Goal: Task Accomplishment & Management: Complete application form

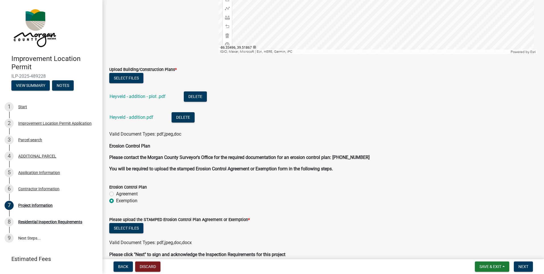
scroll to position [1502, 0]
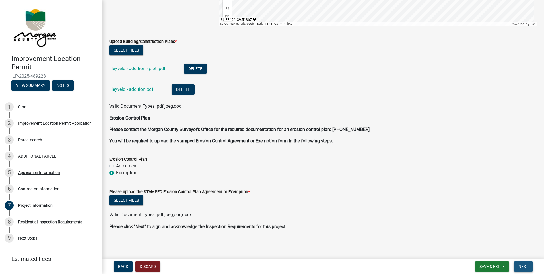
click at [520, 268] on span "Next" at bounding box center [524, 266] width 10 height 5
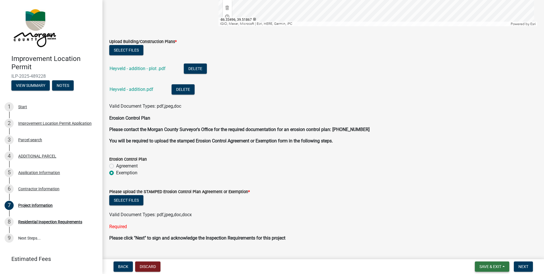
click at [487, 266] on span "Save & Exit" at bounding box center [491, 266] width 22 height 5
click at [488, 251] on button "Save & Exit" at bounding box center [487, 252] width 46 height 14
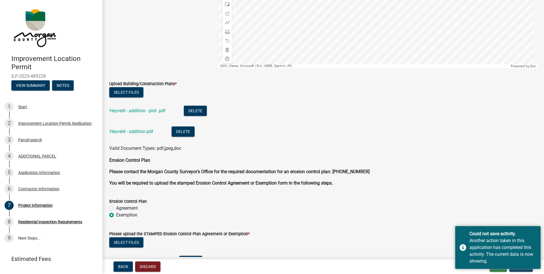
scroll to position [1523, 0]
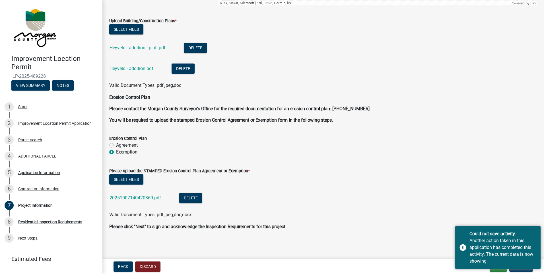
click at [513, 203] on li "20251007140420360.pdf Delete" at bounding box center [323, 198] width 428 height 21
click at [450, 243] on main "Project Information share Share Project Information Please indicate in your pro…" at bounding box center [323, 128] width 442 height 257
drag, startPoint x: 371, startPoint y: 233, endPoint x: 323, endPoint y: 221, distance: 49.0
click at [361, 230] on wm-data-entity-input "Please click "Next" to sign and acknowledge the Inspection Requirements for thi…" at bounding box center [323, 228] width 428 height 11
click at [221, 185] on div "Select files" at bounding box center [323, 180] width 428 height 12
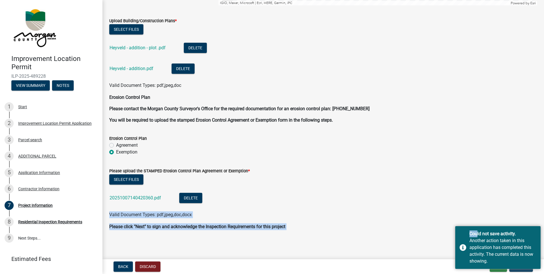
drag, startPoint x: 474, startPoint y: 229, endPoint x: 471, endPoint y: 201, distance: 28.4
click at [471, 201] on body "Internet Explorer does NOT work with GeoPermits. Get a new browser for more sec…" at bounding box center [272, 137] width 544 height 274
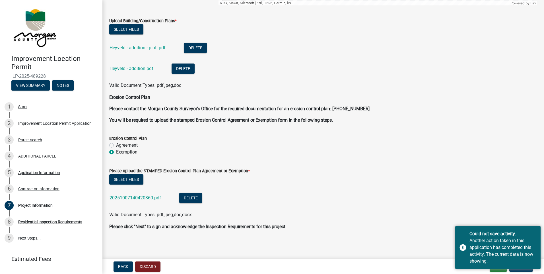
drag, startPoint x: 471, startPoint y: 201, endPoint x: 459, endPoint y: 195, distance: 13.6
click at [459, 195] on li "20251007140420360.pdf Delete" at bounding box center [323, 198] width 428 height 21
click at [521, 270] on button "Update" at bounding box center [521, 266] width 24 height 10
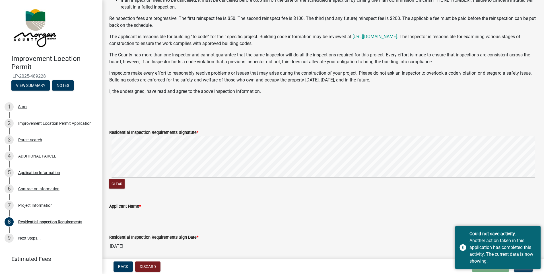
scroll to position [93, 0]
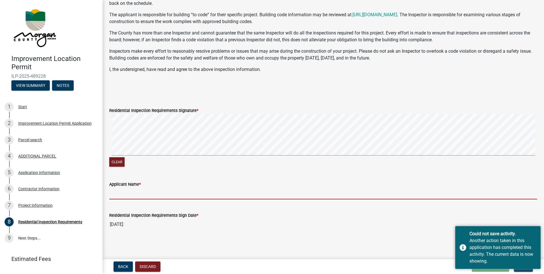
click at [131, 193] on input "Applicant Name *" at bounding box center [323, 194] width 428 height 12
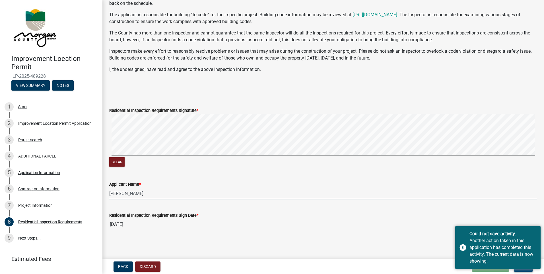
type input "[PERSON_NAME]"
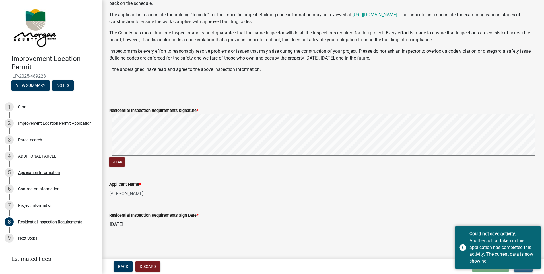
click at [523, 270] on button "Next" at bounding box center [523, 266] width 19 height 10
click at [146, 159] on div "Clear" at bounding box center [323, 141] width 428 height 54
click at [523, 269] on button "Next" at bounding box center [523, 266] width 19 height 10
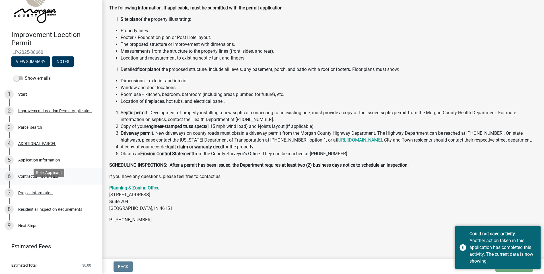
scroll to position [0, 0]
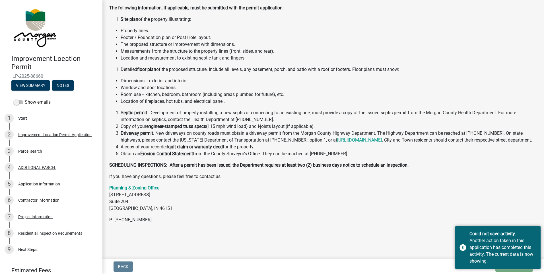
click at [480, 208] on p "Planning & Zoning Office [STREET_ADDRESS]" at bounding box center [323, 197] width 428 height 27
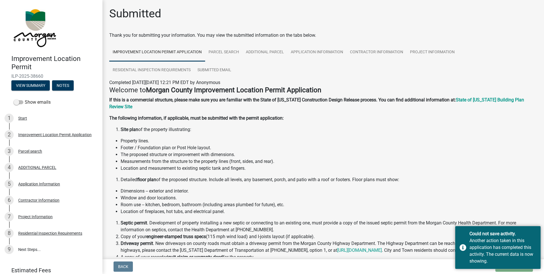
scroll to position [117, 0]
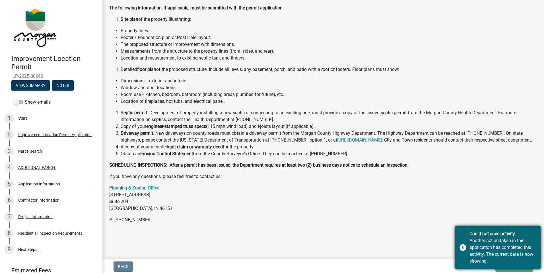
drag, startPoint x: 525, startPoint y: 235, endPoint x: 469, endPoint y: 235, distance: 55.5
click at [469, 235] on div "Could not save activity. Another action taken in this application has completed…" at bounding box center [497, 247] width 85 height 43
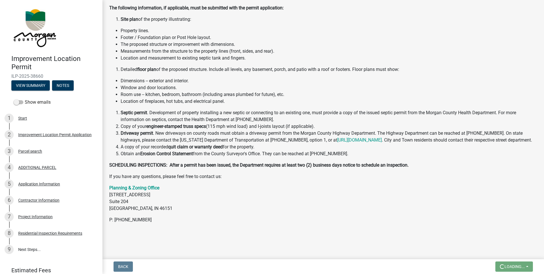
drag, startPoint x: 469, startPoint y: 235, endPoint x: 515, endPoint y: 238, distance: 46.2
click at [515, 238] on div "Submitted Thank you for submitting your information. You may view the submitted…" at bounding box center [323, 68] width 437 height 343
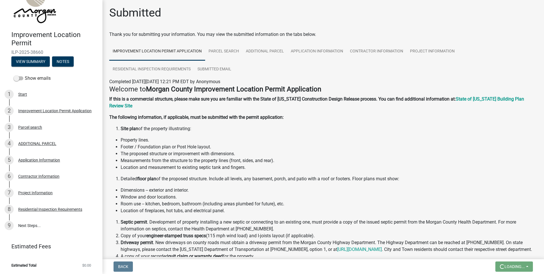
scroll to position [0, 0]
